Goal: Task Accomplishment & Management: Manage account settings

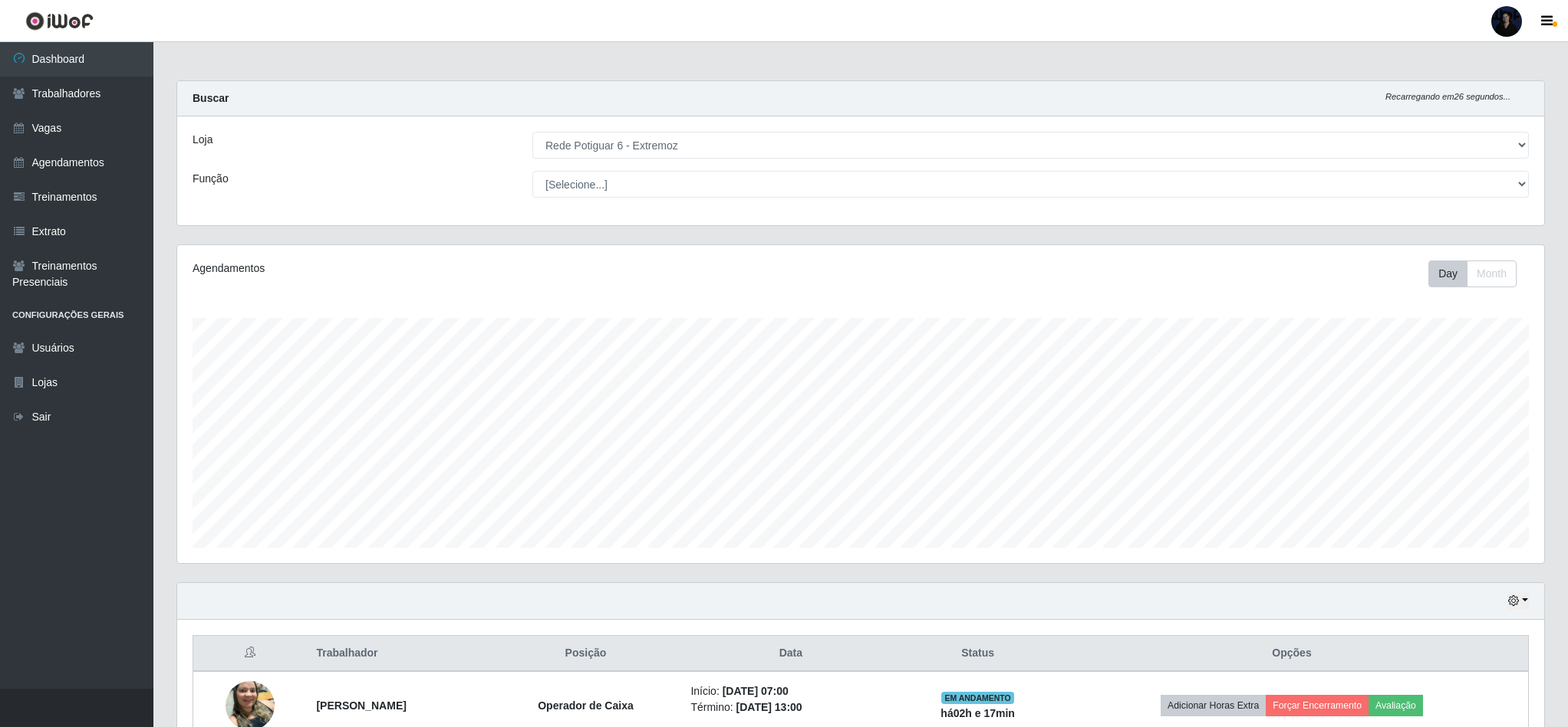
select select "80"
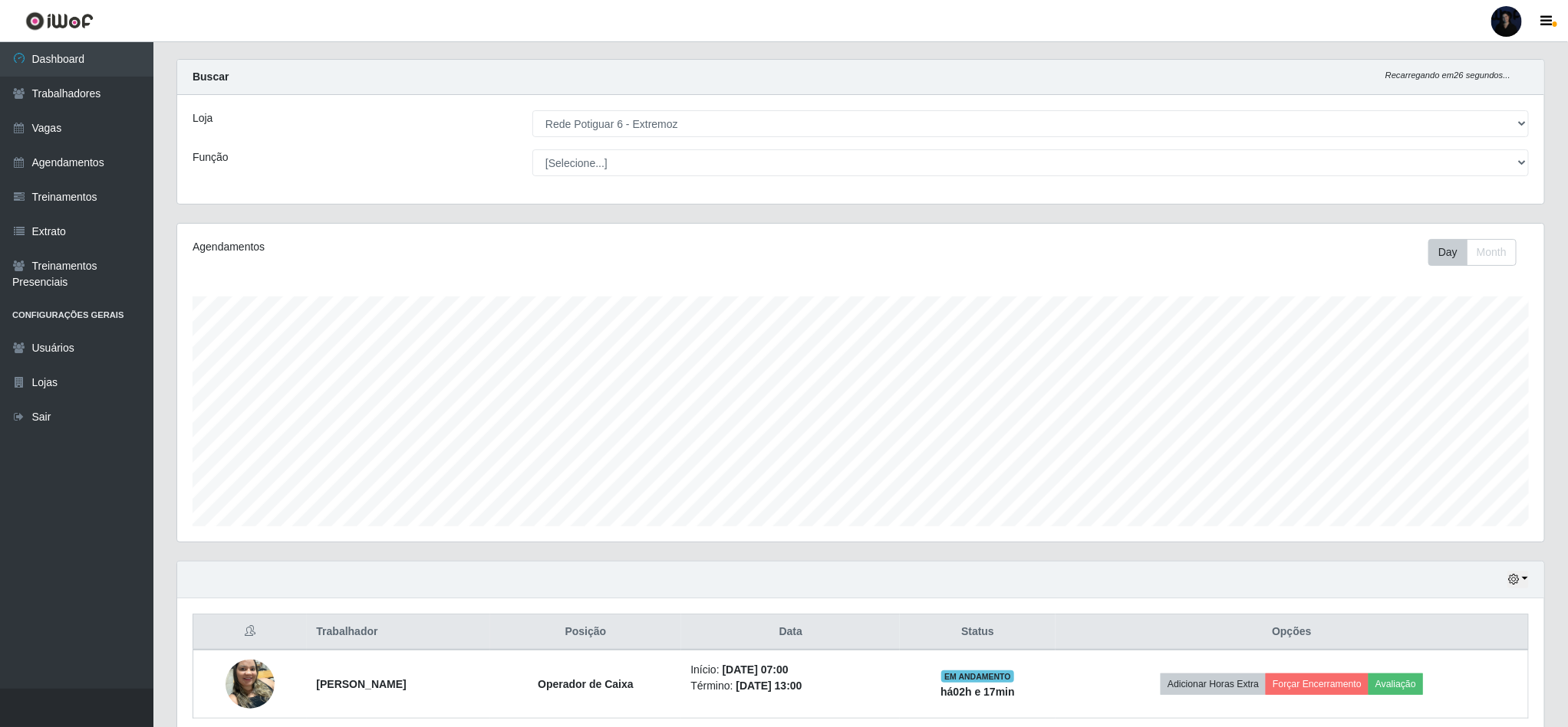
scroll to position [320, 1366]
click at [1502, 27] on div at bounding box center [1506, 22] width 31 height 31
click at [1445, 119] on button "Sair" at bounding box center [1476, 119] width 138 height 31
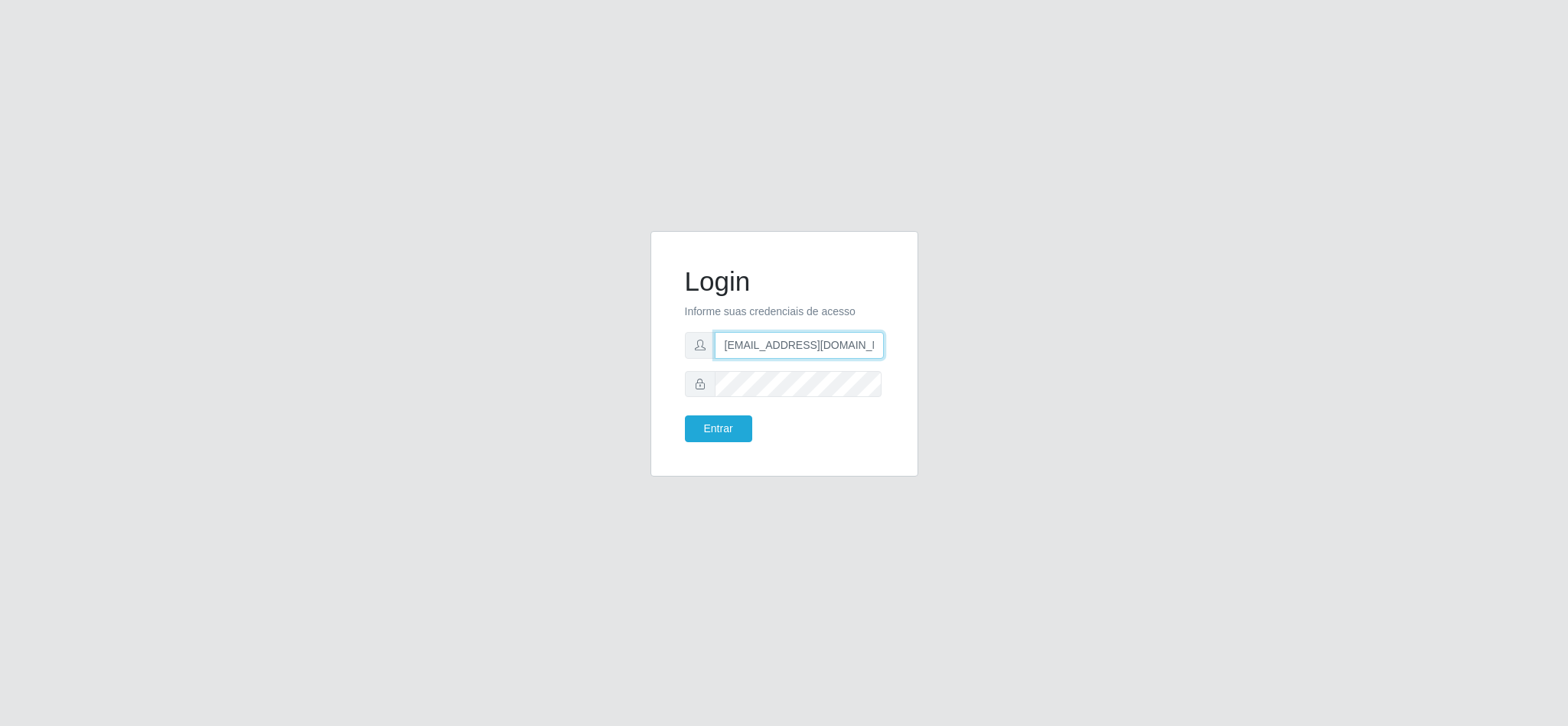
click at [842, 343] on input "[EMAIL_ADDRESS][DOMAIN_NAME]" at bounding box center [799, 345] width 169 height 26
drag, startPoint x: 866, startPoint y: 343, endPoint x: 797, endPoint y: 338, distance: 69.2
click at [797, 338] on input "[EMAIL_ADDRESS][DOMAIN_NAME]" at bounding box center [799, 345] width 169 height 26
type input "[EMAIL_ADDRESS][DOMAIN_NAME]"
click at [696, 431] on button "Entrar" at bounding box center [719, 429] width 67 height 26
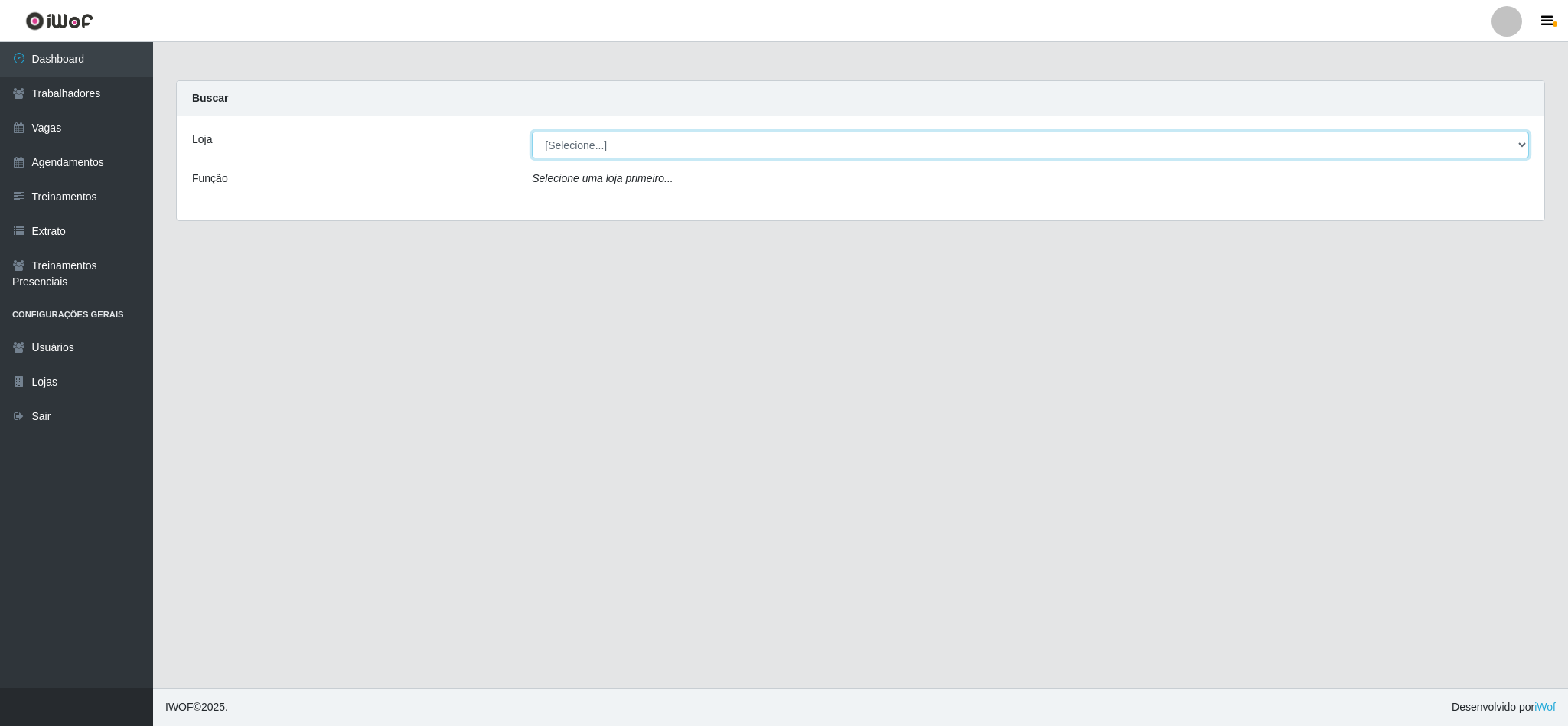
click at [732, 147] on select "[Selecione...] Supermercado Queiroz - [GEOGRAPHIC_DATA]" at bounding box center [1030, 145] width 997 height 26
select select "496"
click at [532, 132] on select "[Selecione...] Supermercado Queiroz - [GEOGRAPHIC_DATA]" at bounding box center [1030, 145] width 997 height 26
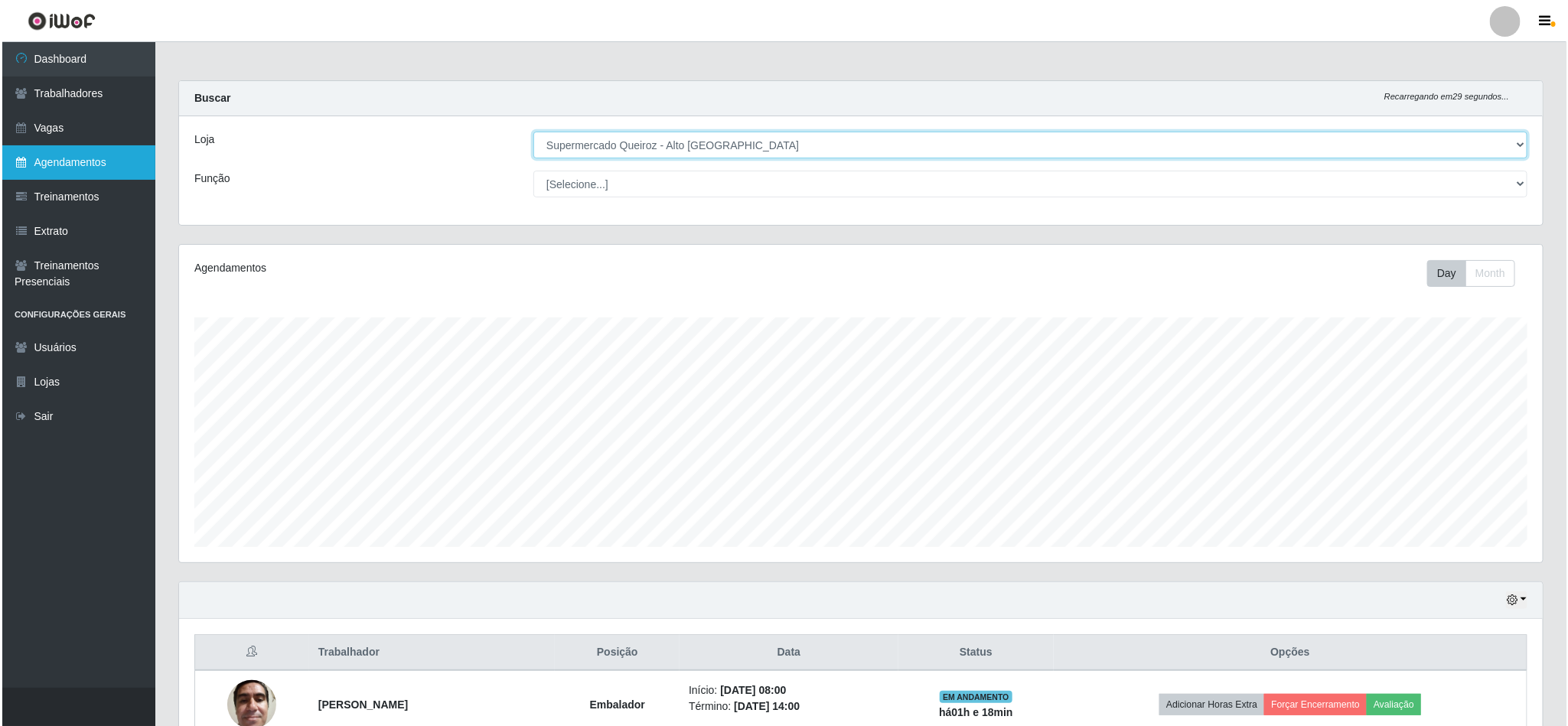
scroll to position [319, 1362]
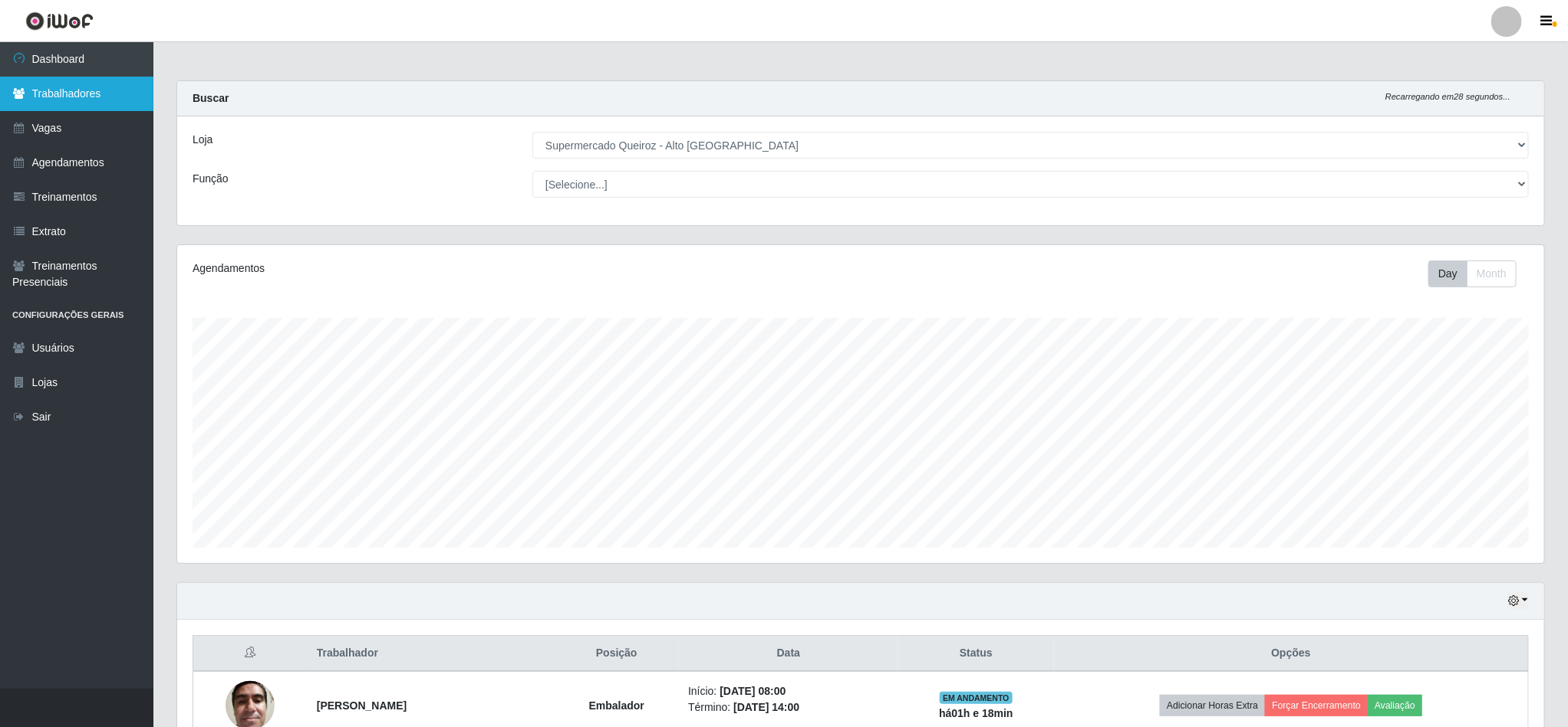
click at [106, 86] on link "Trabalhadores" at bounding box center [77, 94] width 153 height 35
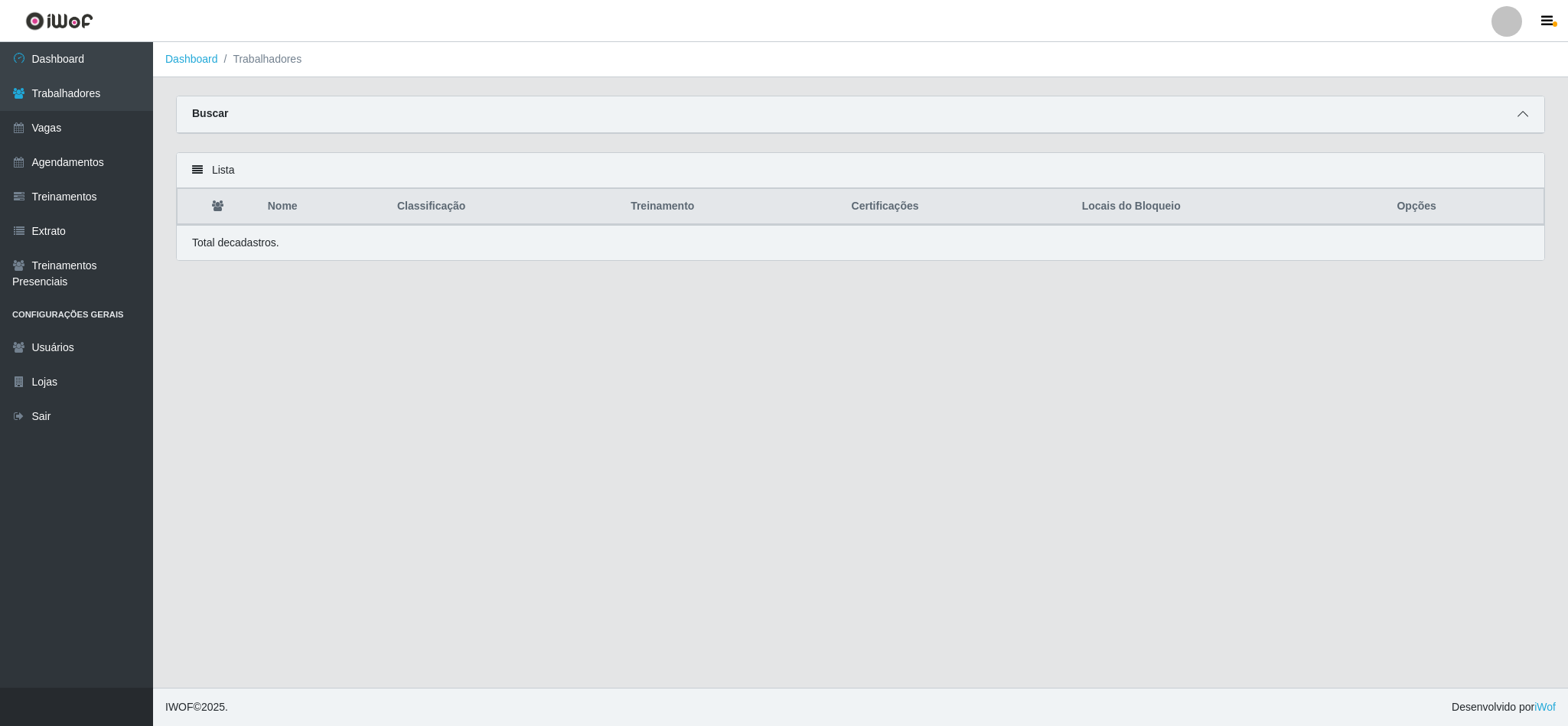
click at [1522, 108] on icon at bounding box center [1523, 114] width 11 height 11
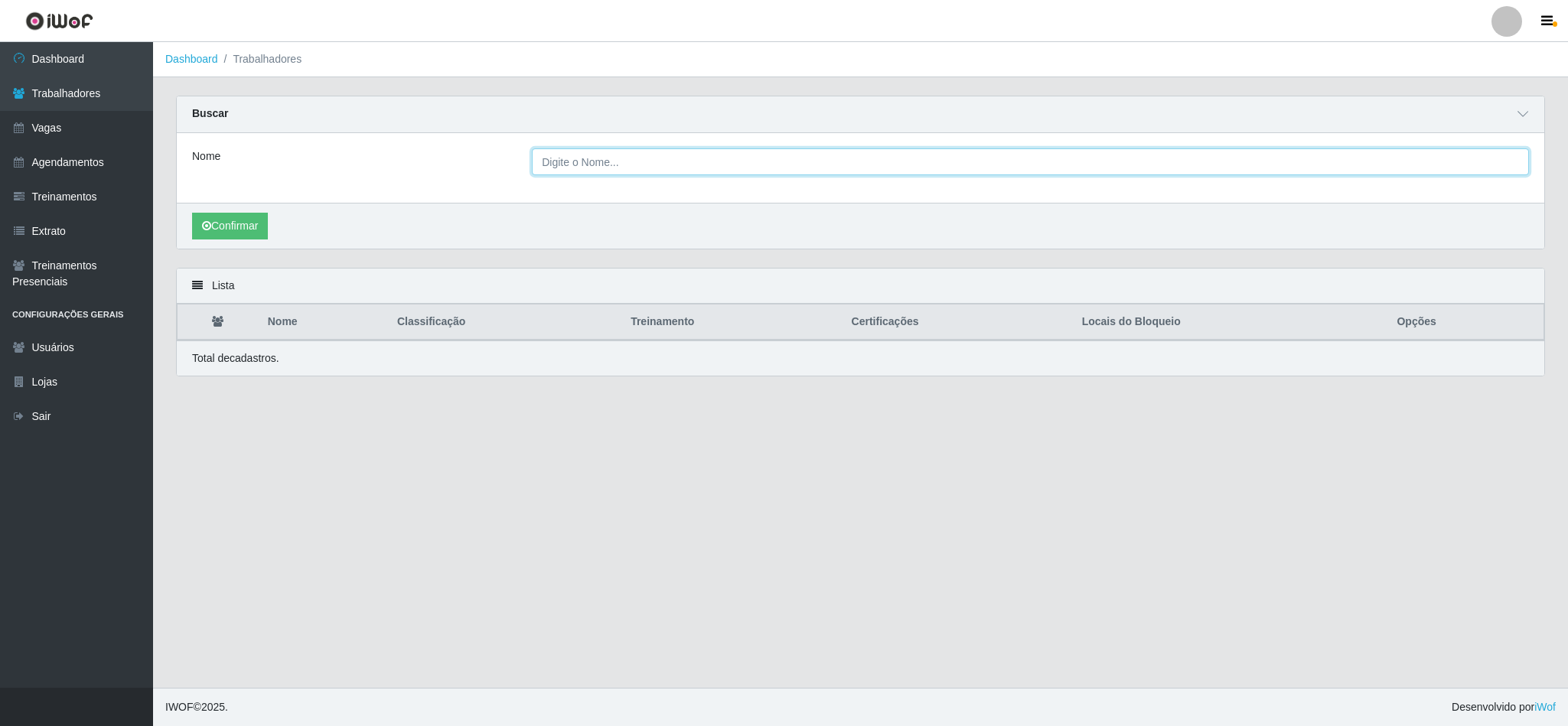
click at [682, 168] on input "Nome" at bounding box center [1030, 161] width 997 height 26
paste input "Gilsinara [PERSON_NAME]"
type input "Gilsinara [PERSON_NAME]"
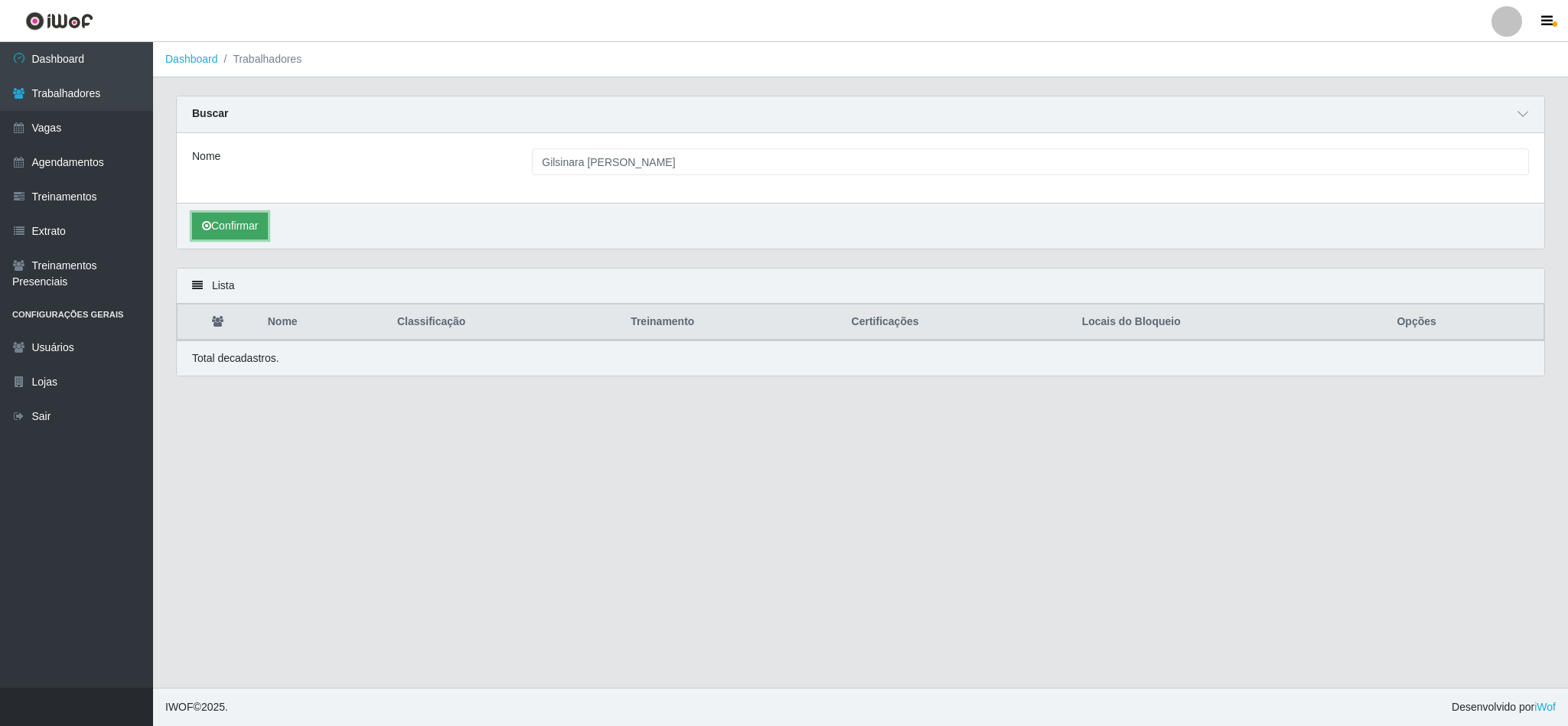
click at [225, 229] on button "Confirmar" at bounding box center [229, 226] width 75 height 26
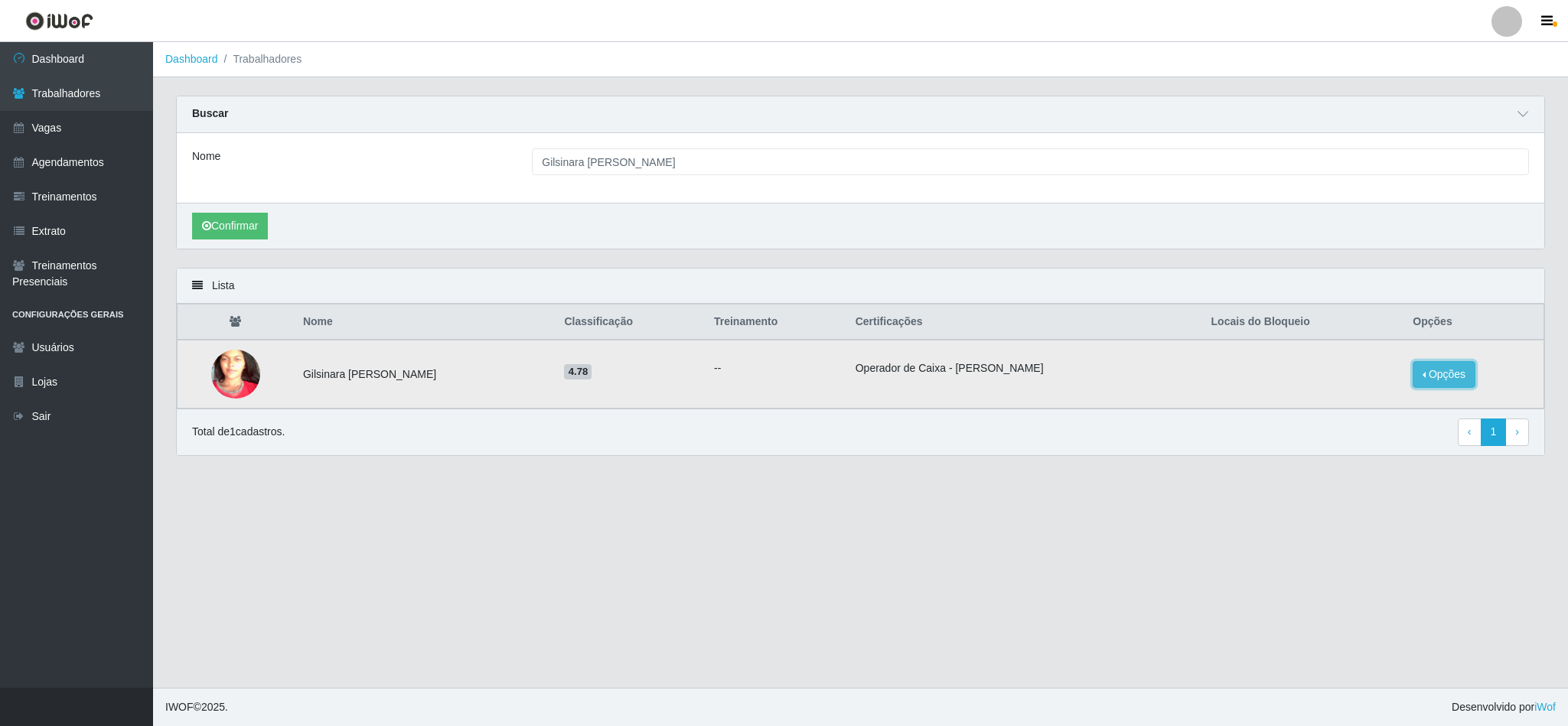
click at [1467, 388] on button "Opções" at bounding box center [1443, 374] width 63 height 26
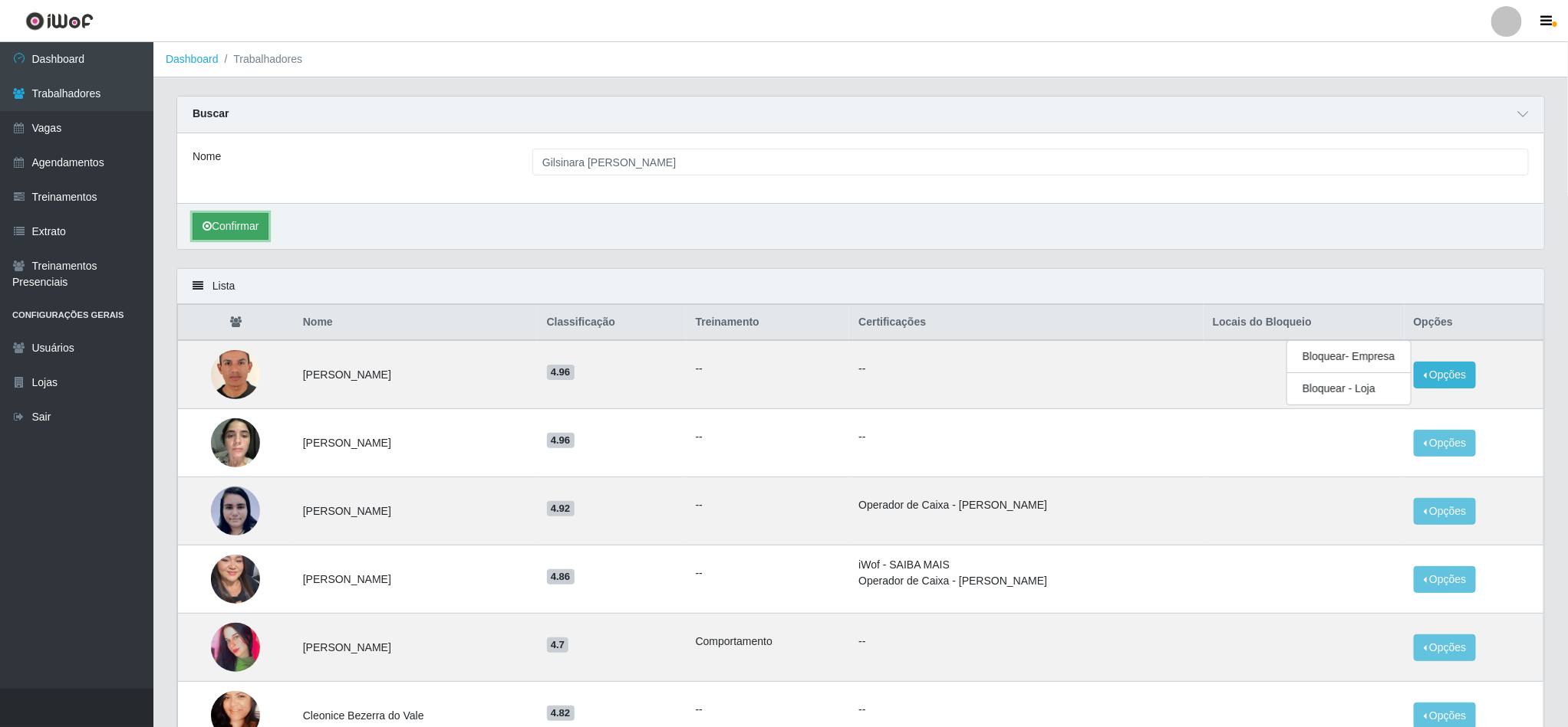
click at [240, 233] on button "Confirmar" at bounding box center [230, 226] width 76 height 26
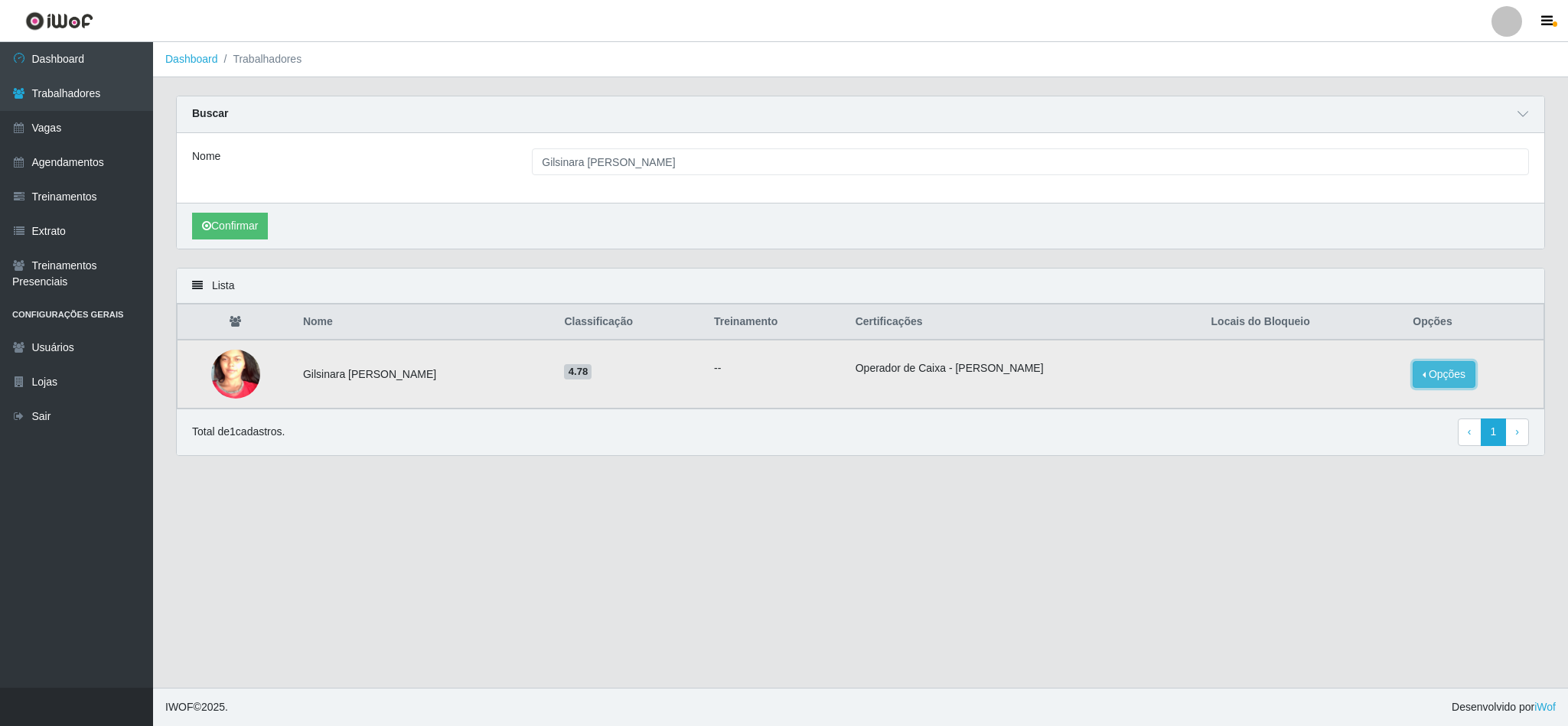
click at [1452, 378] on button "Opções" at bounding box center [1443, 374] width 63 height 26
click at [1352, 368] on button "Bloquear - Empresa" at bounding box center [1347, 356] width 123 height 32
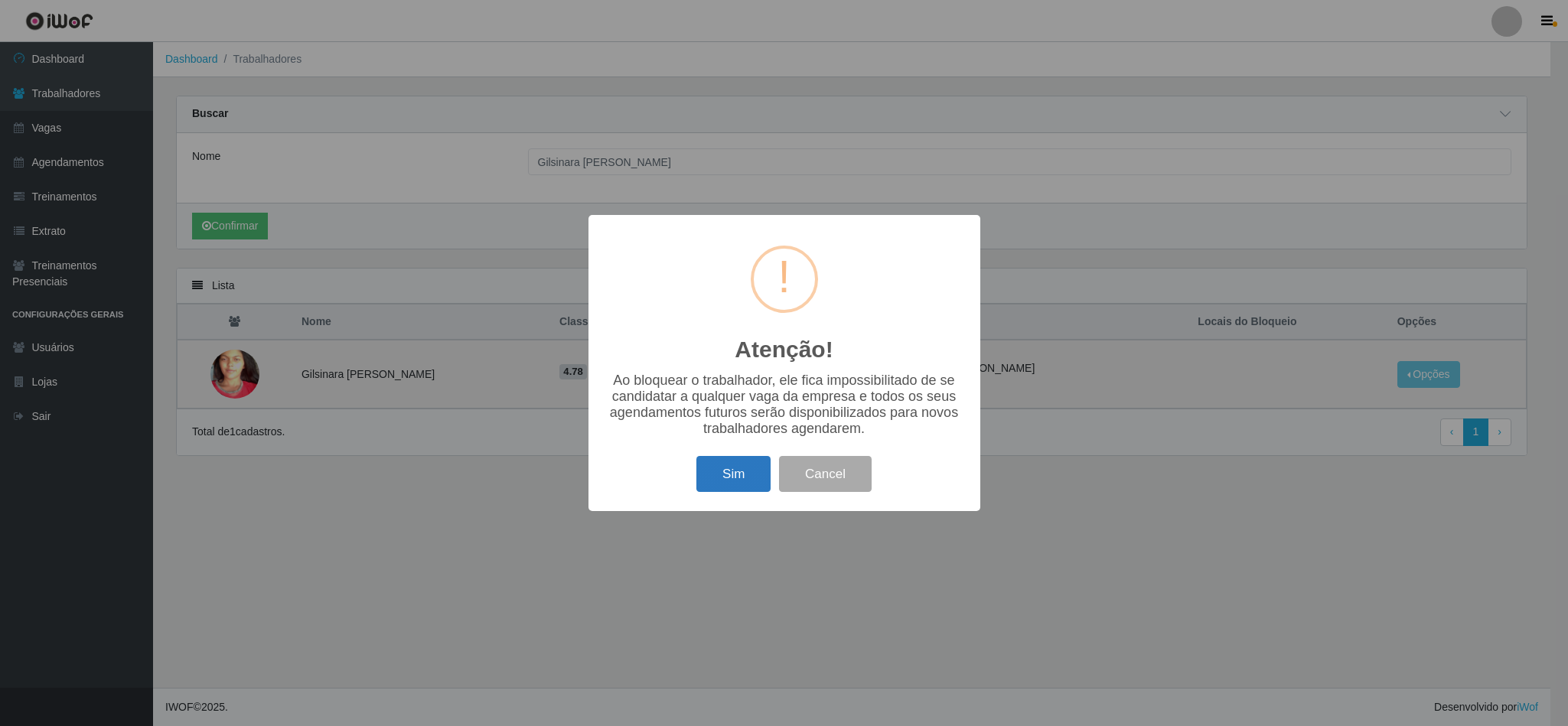
click at [751, 479] on button "Sim" at bounding box center [734, 474] width 75 height 36
